Goal: Task Accomplishment & Management: Manage account settings

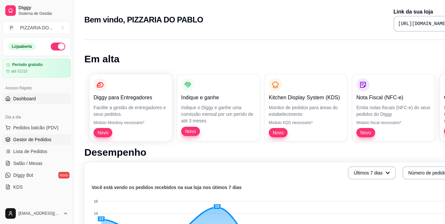
click at [33, 141] on span "Gestor de Pedidos" at bounding box center [32, 139] width 38 height 7
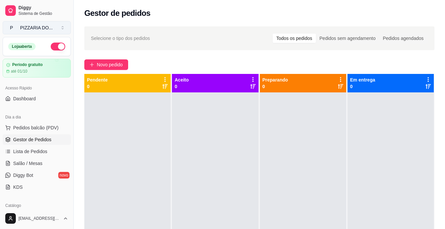
click at [63, 29] on button "P PIZZARIA DO ..." at bounding box center [37, 27] width 68 height 13
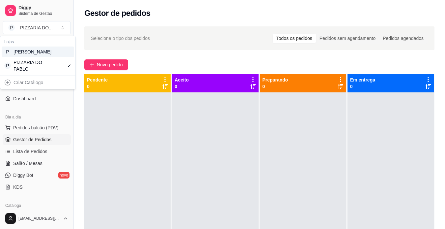
click at [60, 57] on div "P [PERSON_NAME]" at bounding box center [38, 51] width 73 height 11
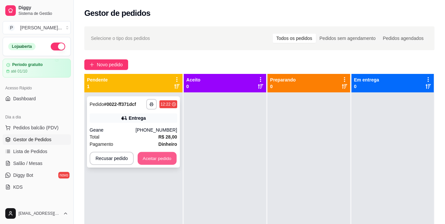
click at [168, 154] on button "Aceitar pedido" at bounding box center [157, 158] width 39 height 13
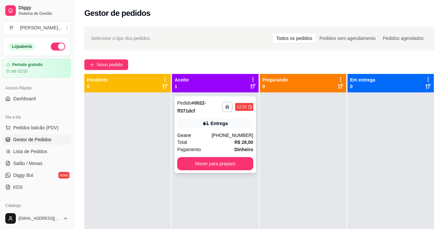
click at [213, 147] on div "Pagamento Dinheiro" at bounding box center [215, 149] width 76 height 7
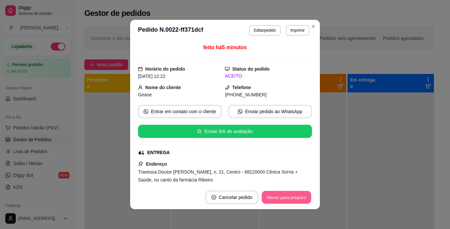
click at [292, 197] on button "Mover para preparo" at bounding box center [286, 197] width 49 height 13
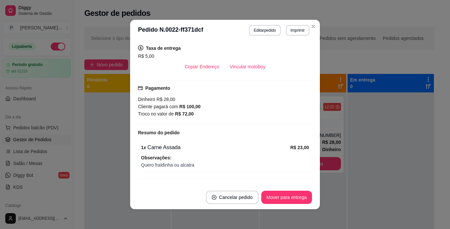
scroll to position [157, 0]
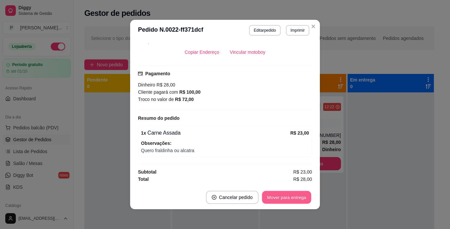
click at [301, 195] on button "Mover para entrega" at bounding box center [286, 197] width 49 height 13
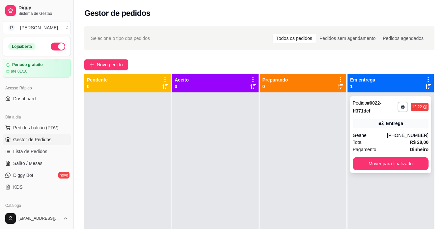
click at [388, 140] on div "Total R$ 28,00" at bounding box center [391, 141] width 76 height 7
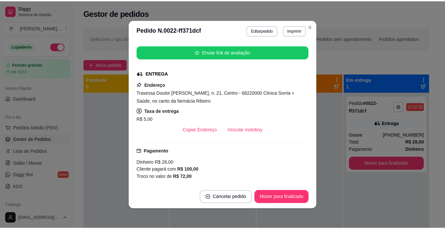
scroll to position [92, 0]
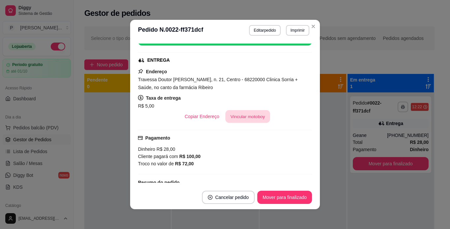
click at [255, 117] on button "Vincular motoboy" at bounding box center [247, 116] width 45 height 13
click at [296, 31] on button "Imprimir" at bounding box center [297, 30] width 23 height 10
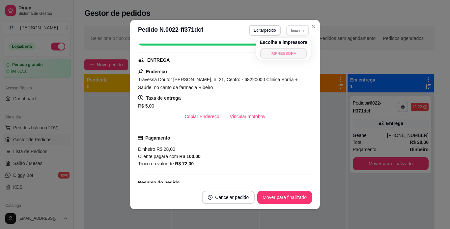
click at [291, 54] on button "IMPRESSORA" at bounding box center [283, 53] width 46 height 10
click at [294, 32] on button "Imprimir" at bounding box center [297, 30] width 23 height 10
click at [290, 53] on button "IMPRESSORA" at bounding box center [283, 53] width 46 height 10
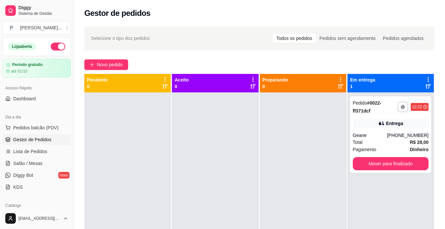
click at [348, 89] on div "Em entrega 1" at bounding box center [391, 83] width 86 height 18
